Goal: Use online tool/utility: Utilize a website feature to perform a specific function

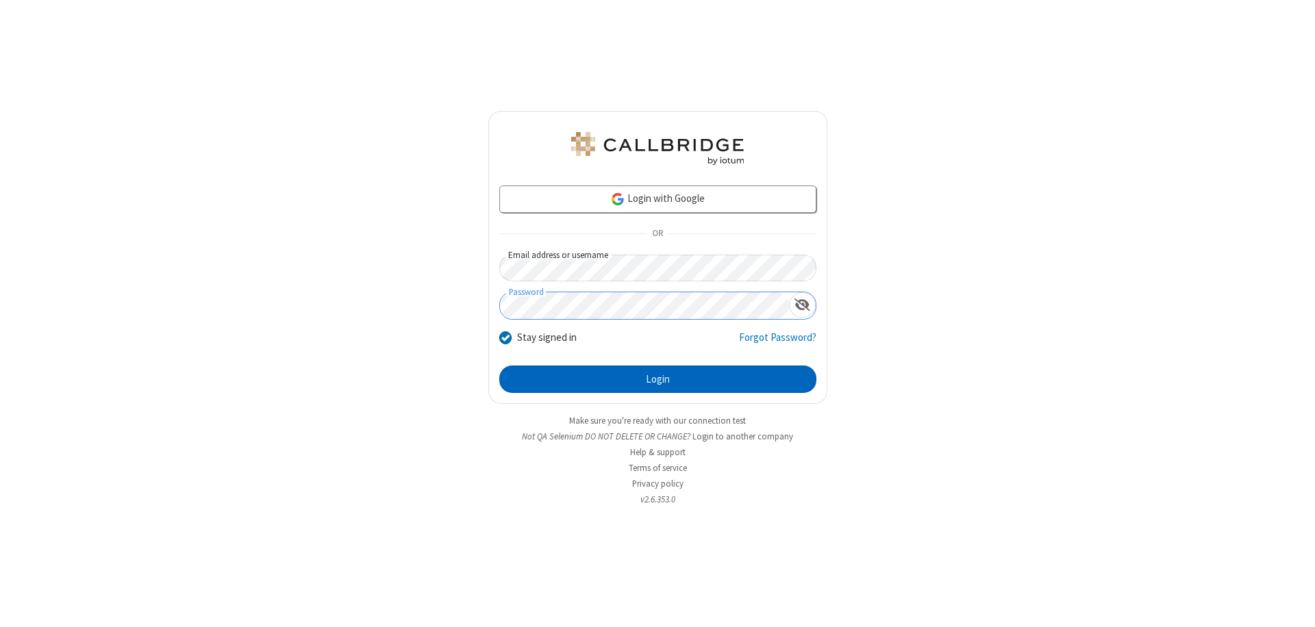
click at [657, 379] on button "Login" at bounding box center [657, 379] width 317 height 27
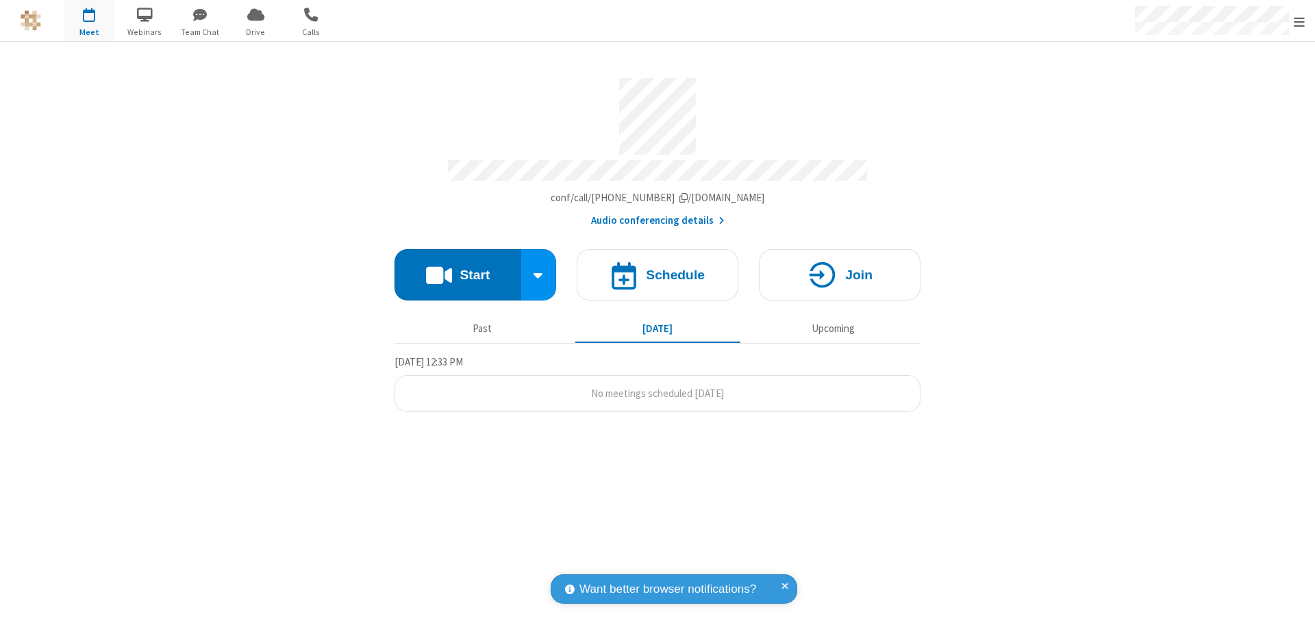
click at [457, 268] on button "Start" at bounding box center [457, 274] width 127 height 51
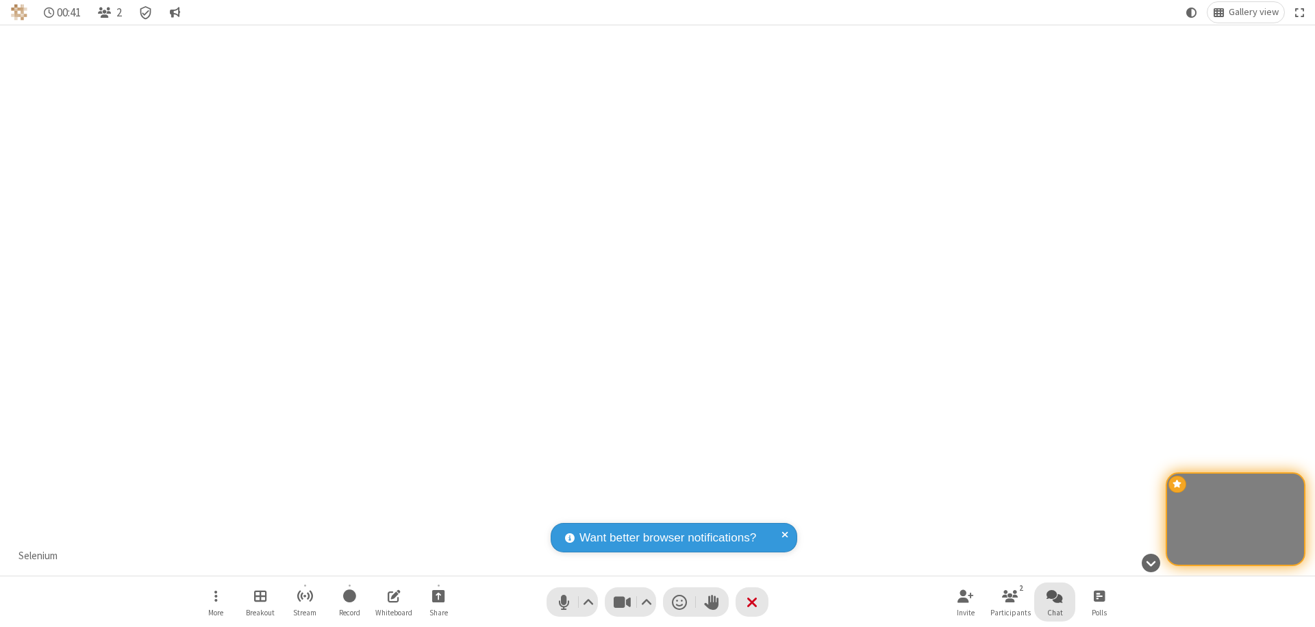
click at [1054, 596] on span "Open chat" at bounding box center [1054, 595] width 16 height 17
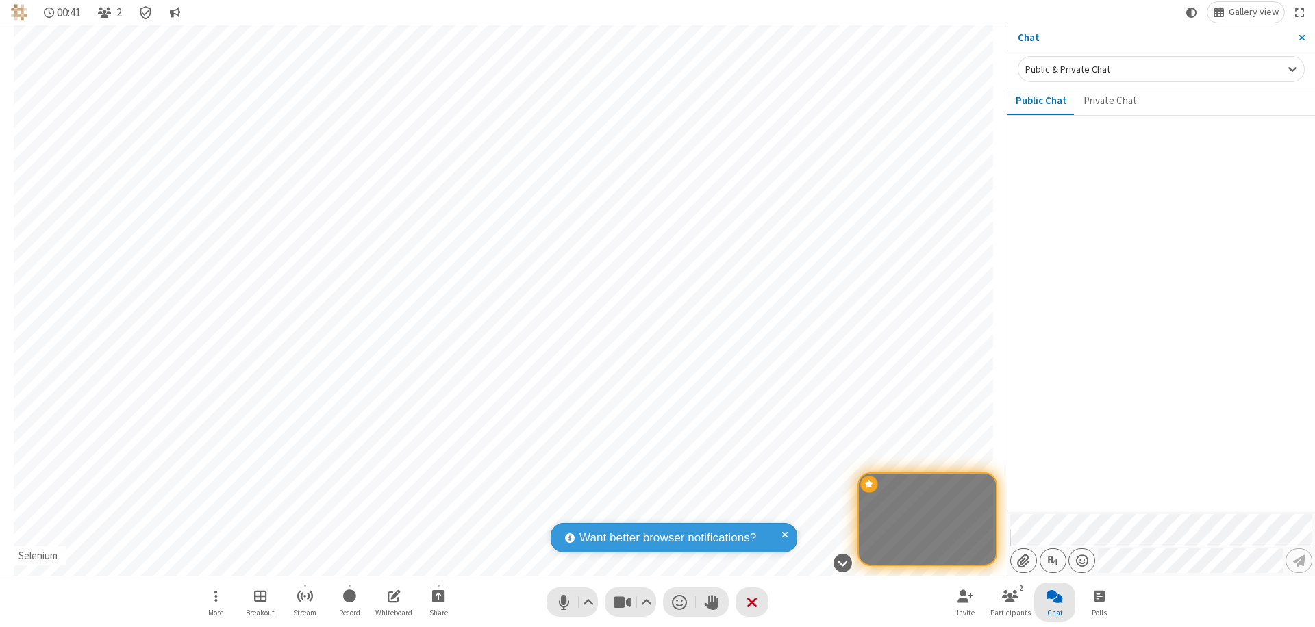
type input "C:\fakepath\doc_test.docx"
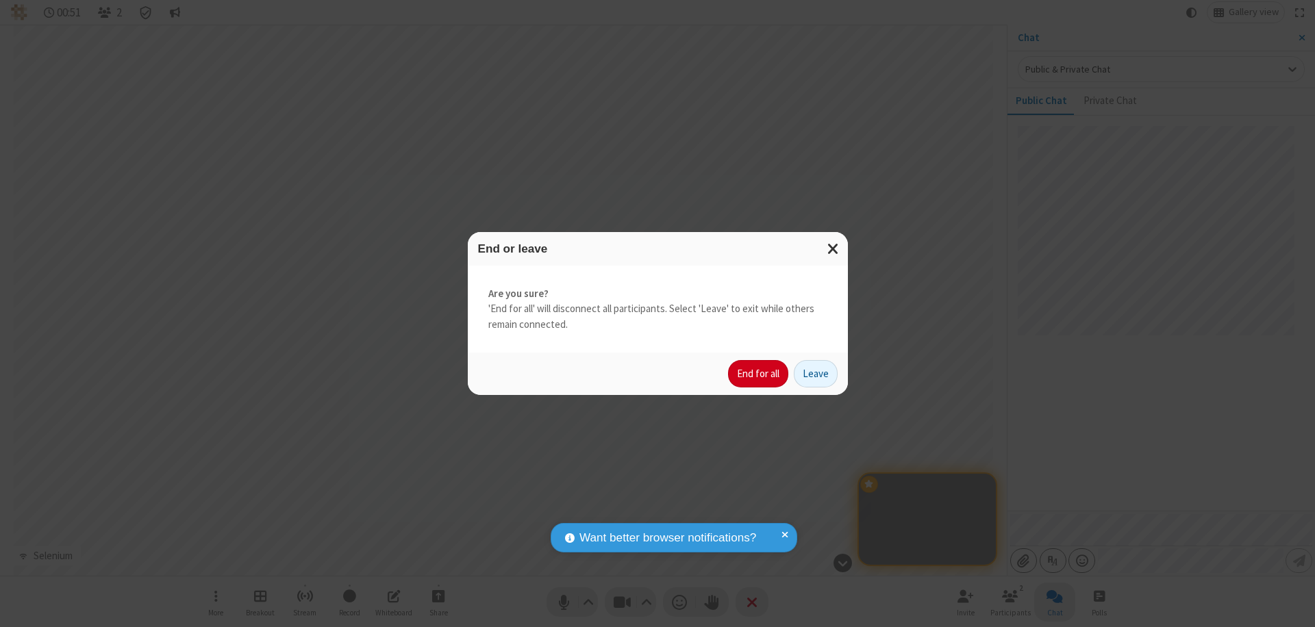
click at [759, 374] on button "End for all" at bounding box center [758, 373] width 60 height 27
